Goal: Task Accomplishment & Management: Complete application form

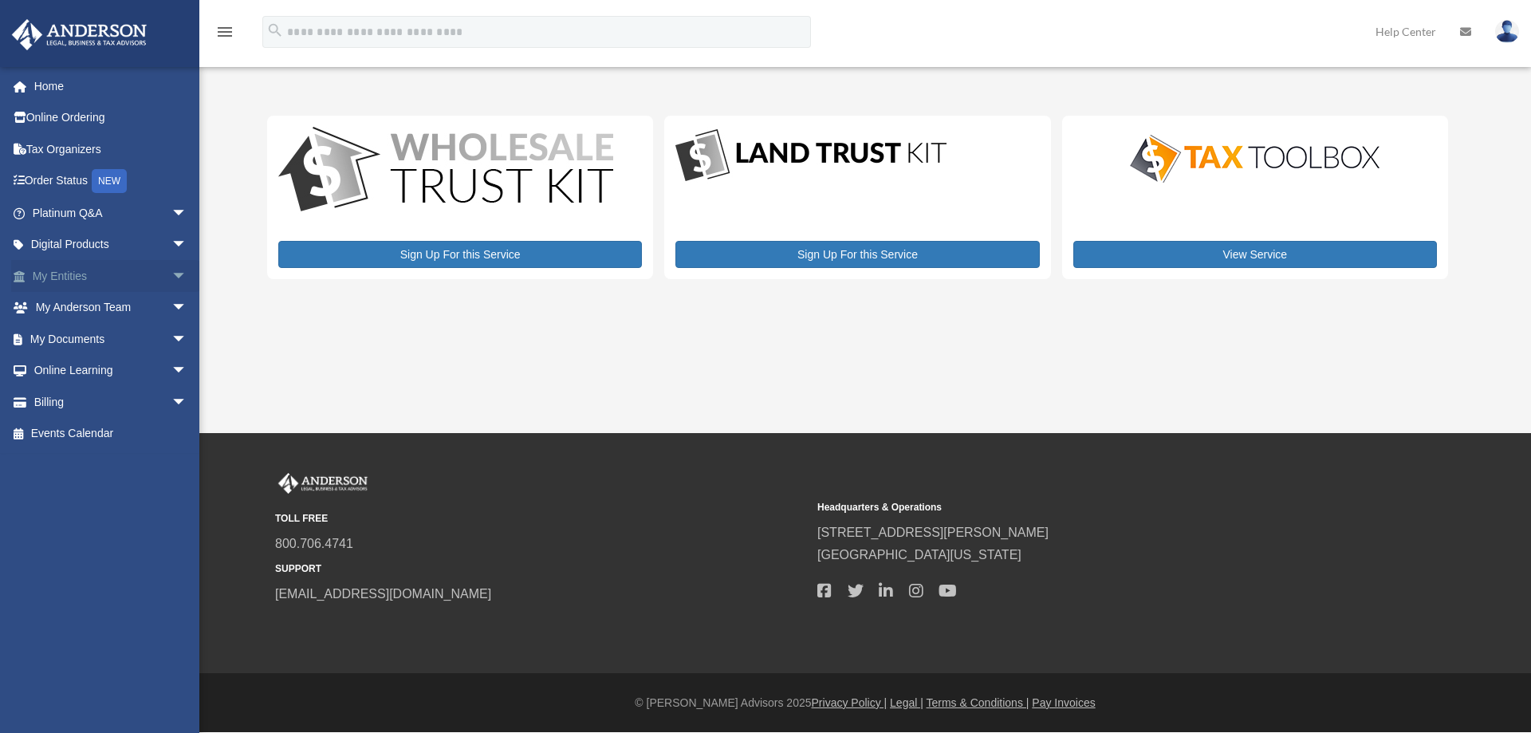
click at [171, 270] on span "arrow_drop_down" at bounding box center [187, 276] width 32 height 33
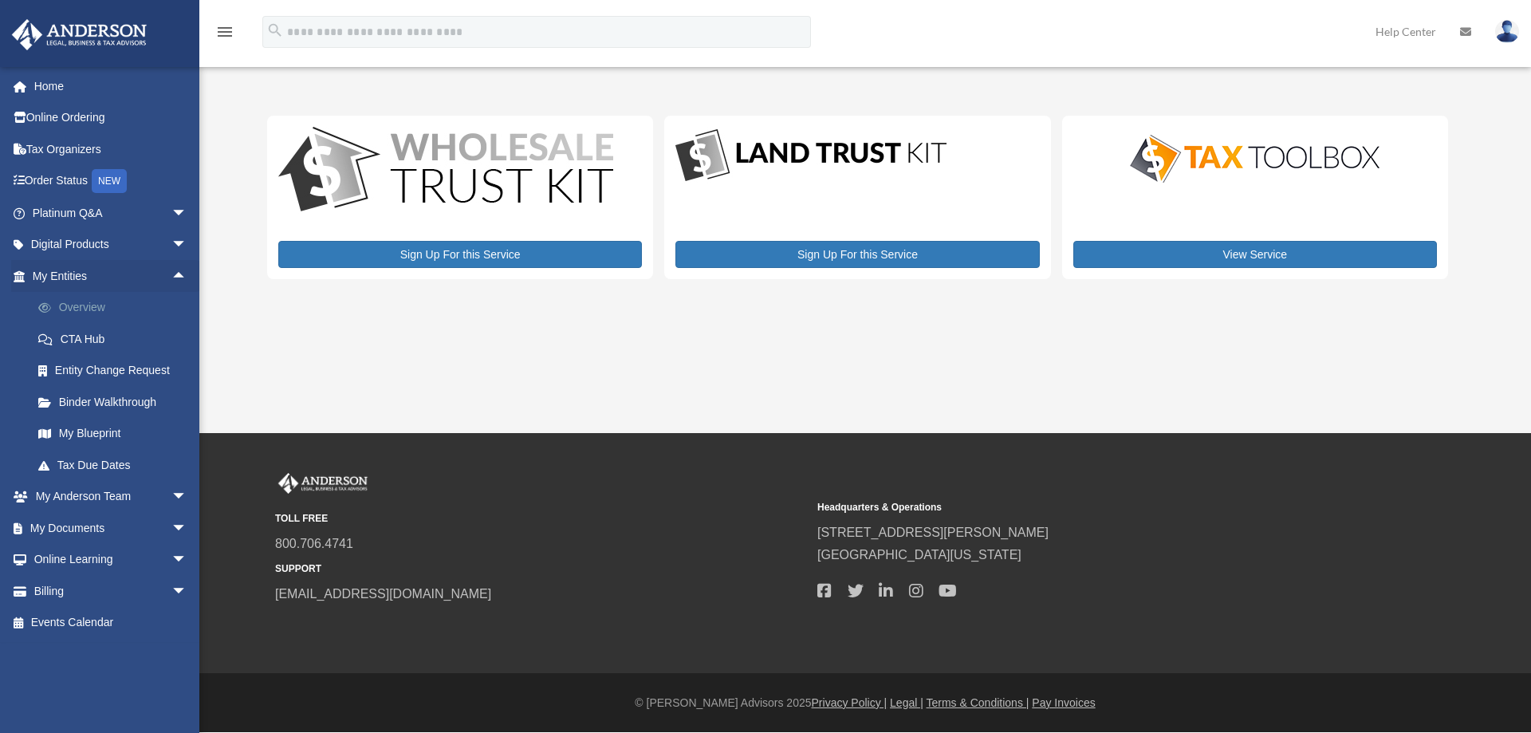
click at [90, 304] on link "Overview" at bounding box center [116, 308] width 189 height 32
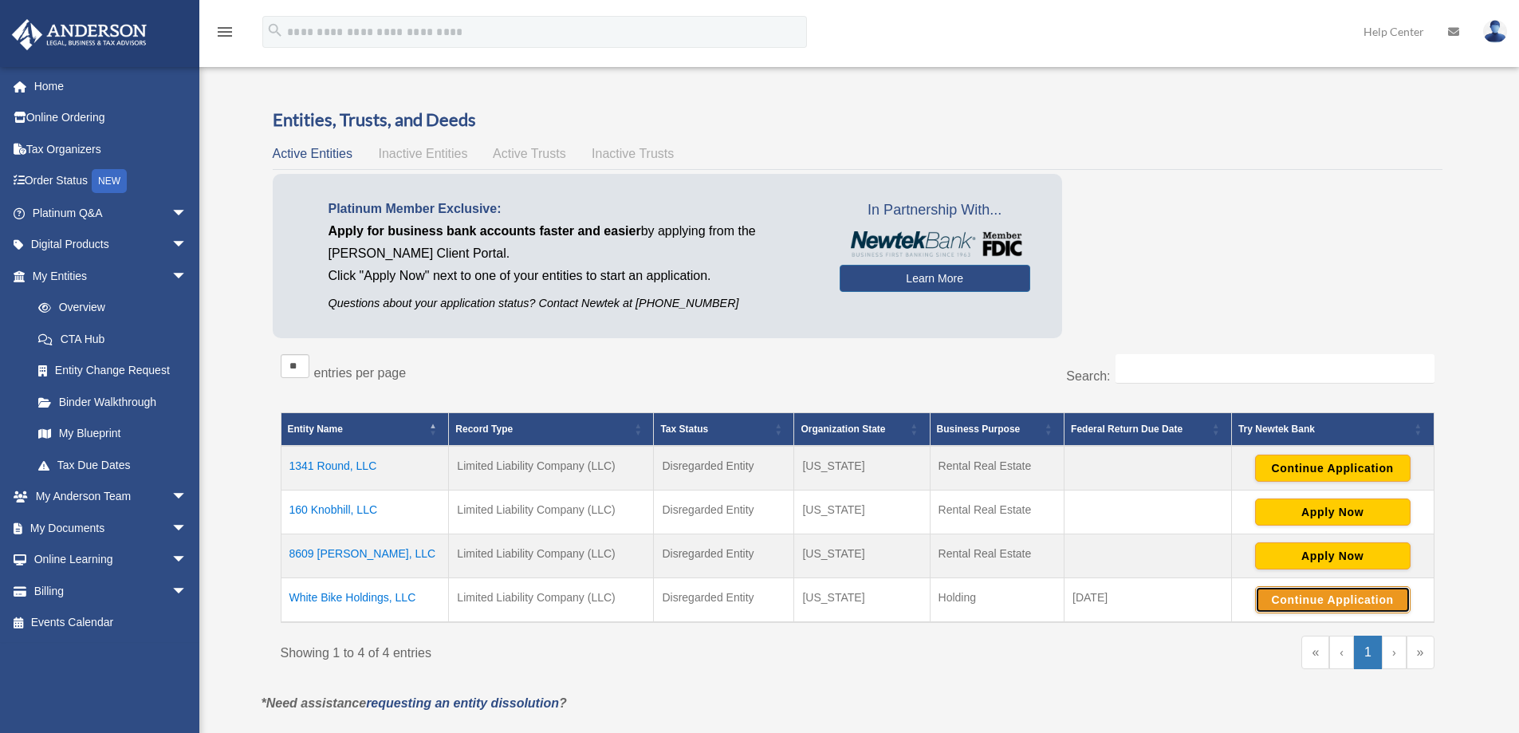
click at [1342, 597] on button "Continue Application" at bounding box center [1333, 599] width 156 height 27
